Goal: Information Seeking & Learning: Learn about a topic

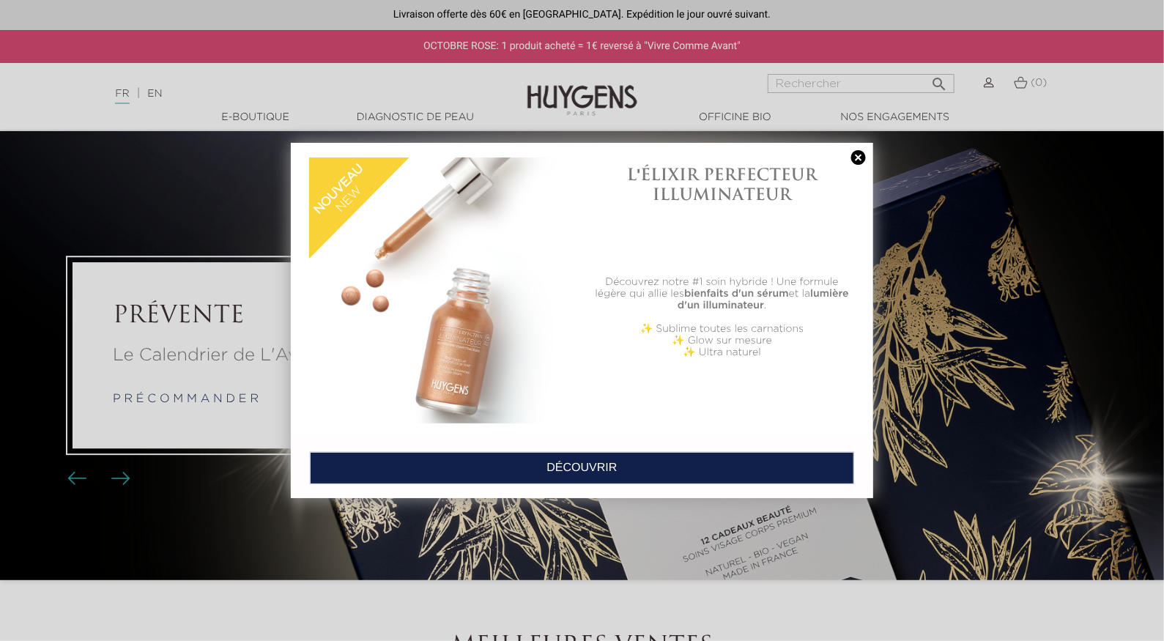
click at [852, 165] on h1 "L'ÉLIXIR PERFECTEUR ILLUMINATEUR" at bounding box center [722, 184] width 265 height 39
click at [853, 163] on link at bounding box center [859, 157] width 21 height 15
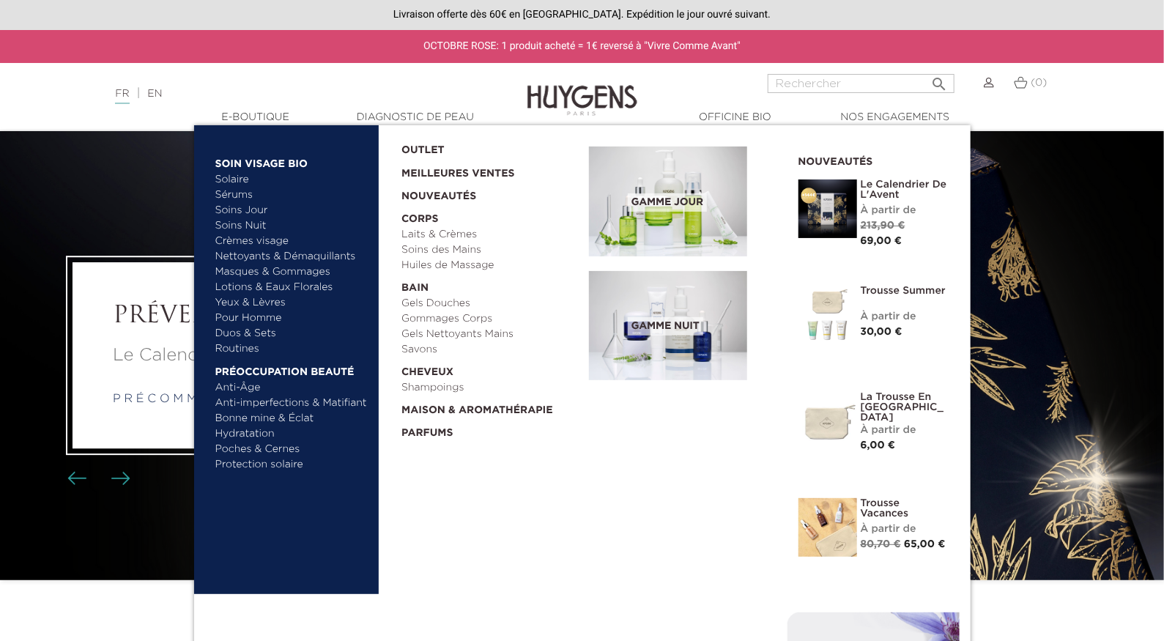
click at [675, 214] on img at bounding box center [668, 202] width 158 height 110
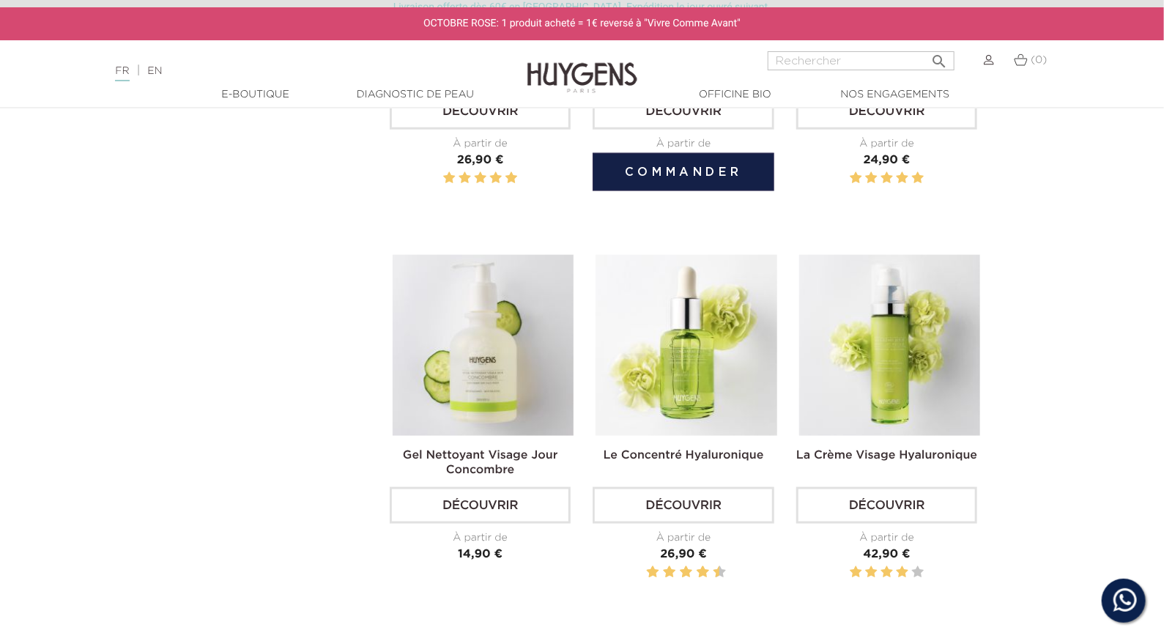
scroll to position [785, 0]
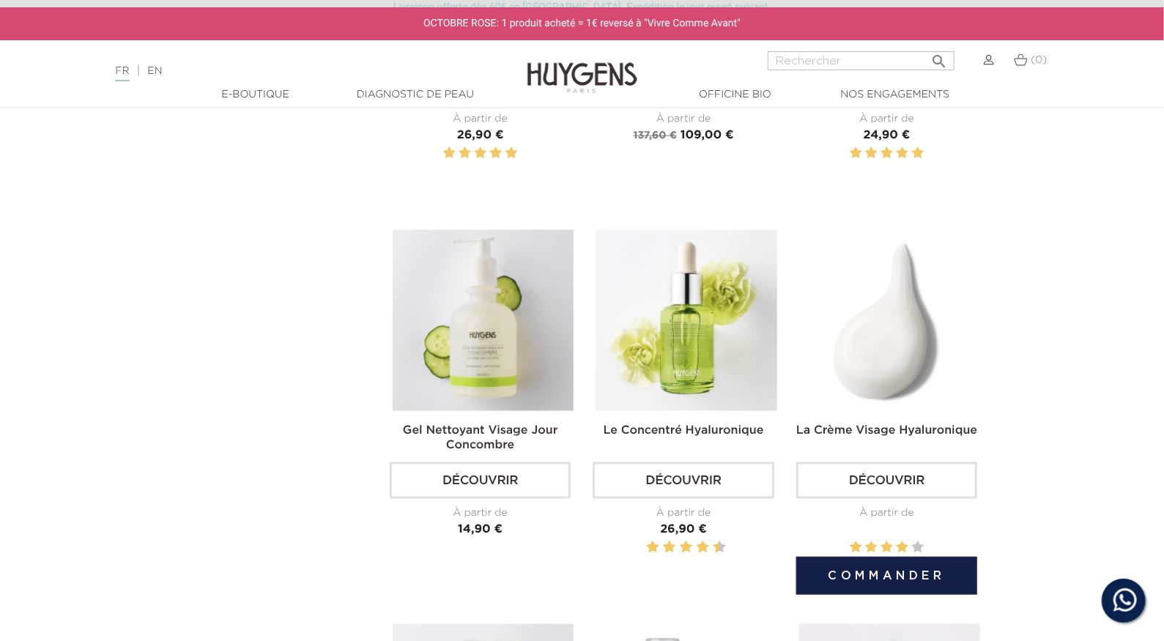
click at [965, 333] on img at bounding box center [889, 320] width 181 height 181
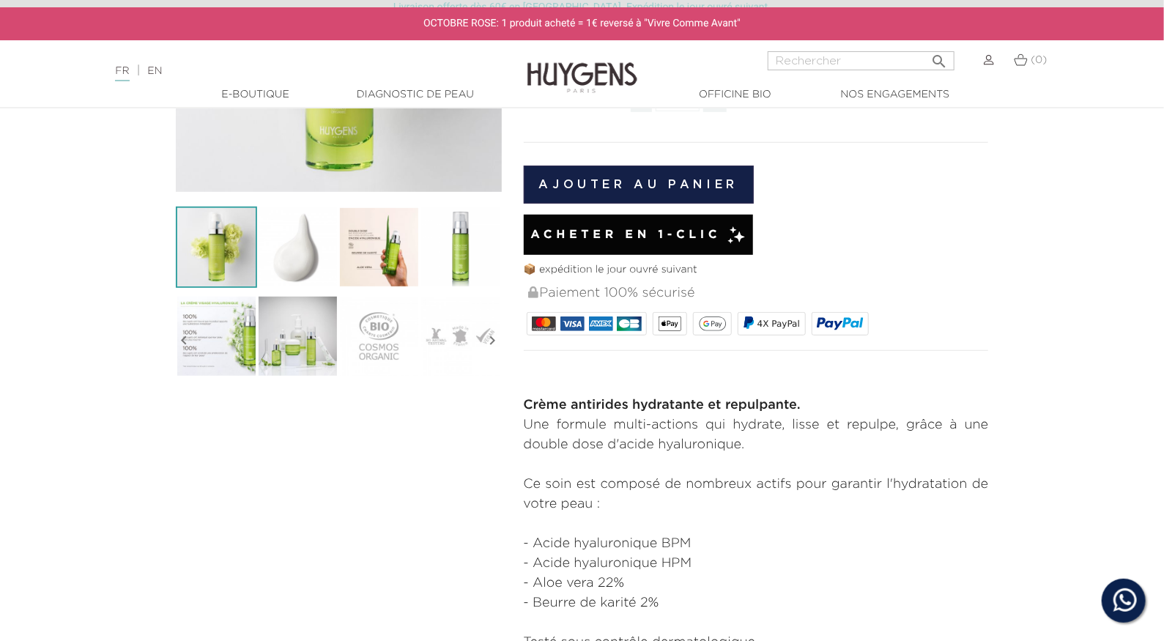
scroll to position [418, 0]
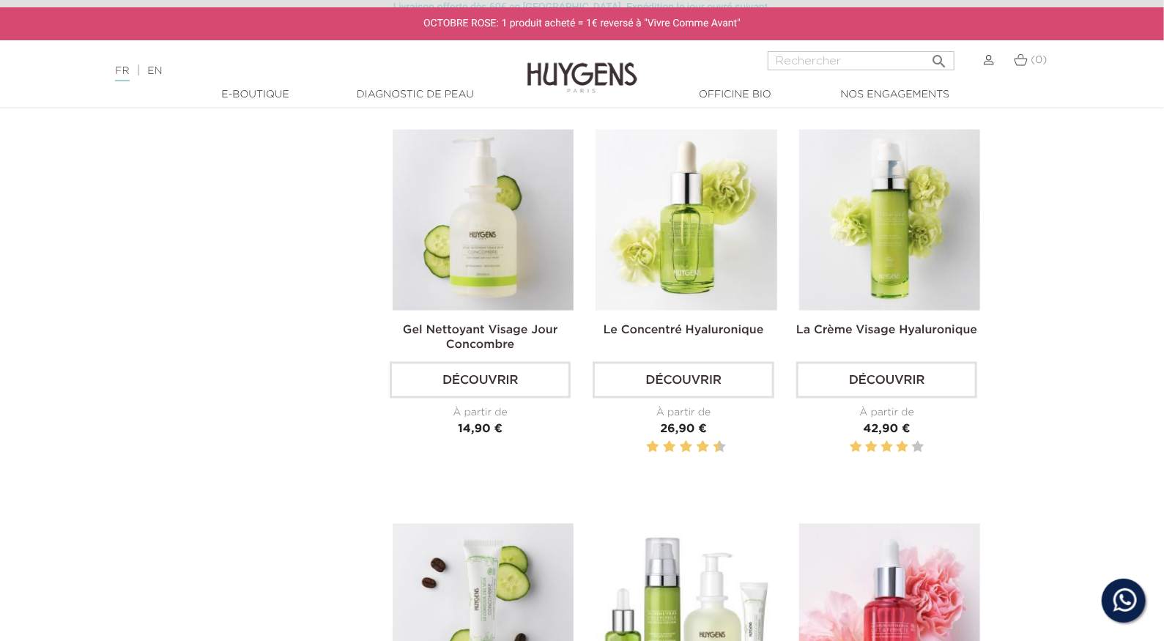
scroll to position [873, 0]
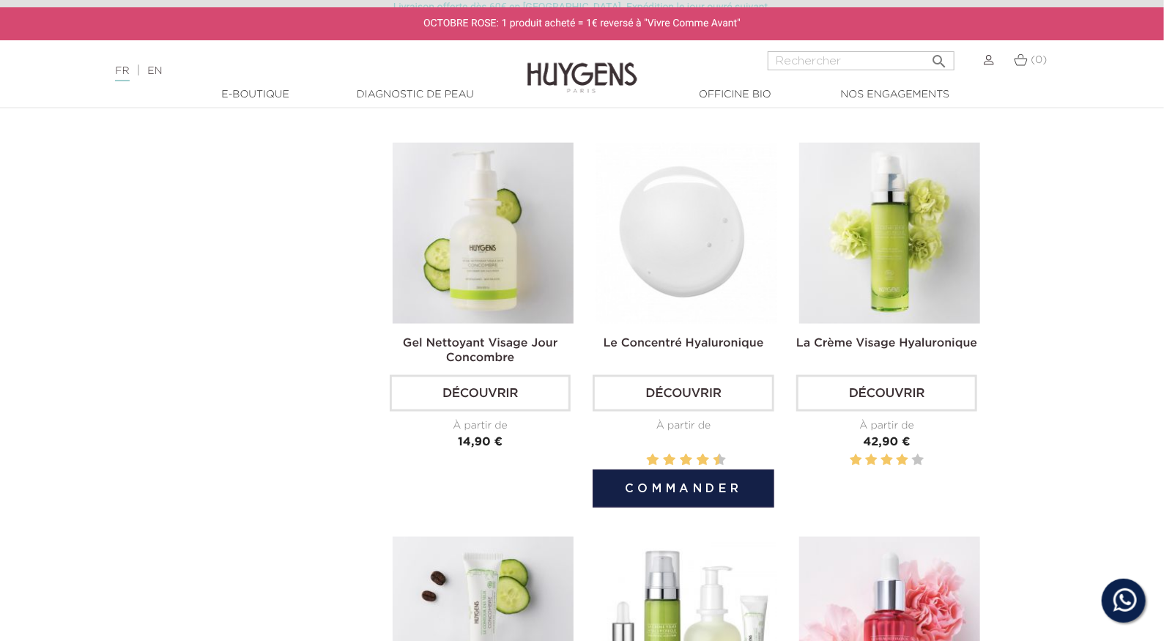
click at [730, 276] on img at bounding box center [686, 233] width 181 height 181
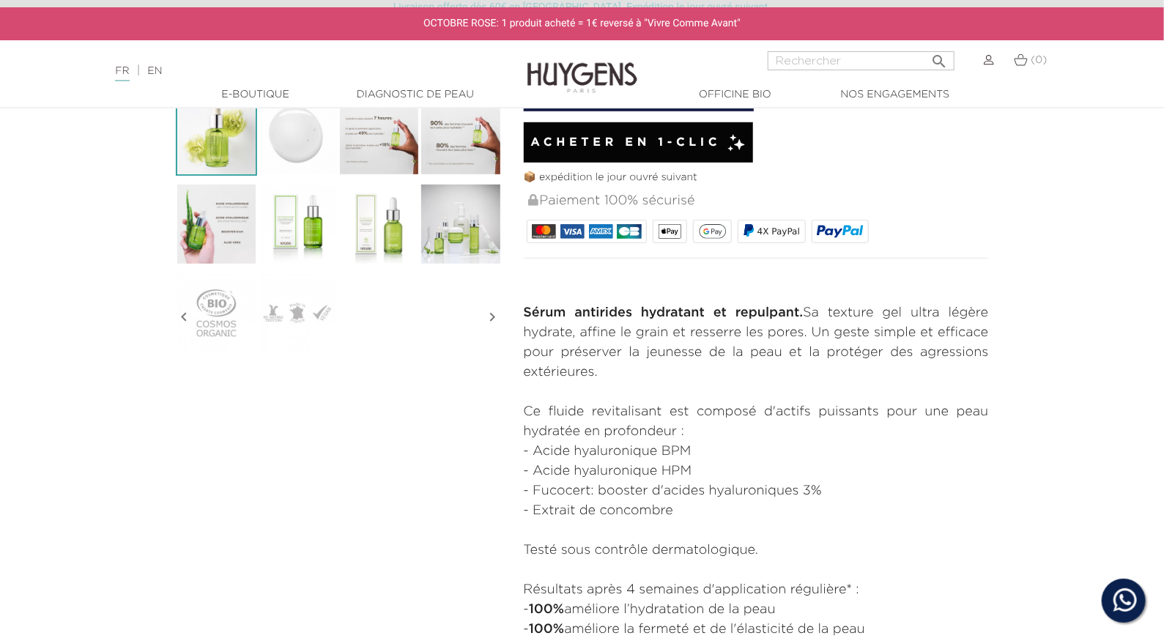
scroll to position [554, 0]
